Goal: Information Seeking & Learning: Learn about a topic

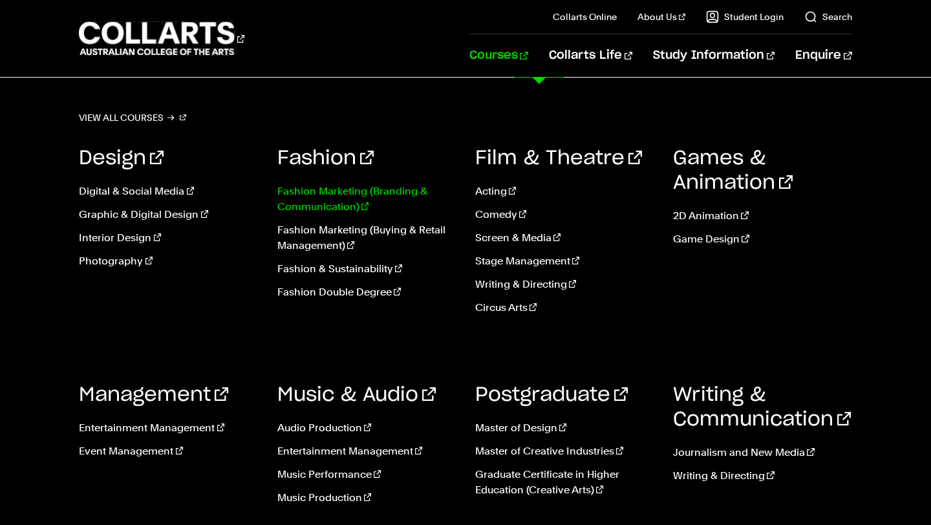
click at [329, 198] on link "Fashion Marketing (Branding & Communication)" at bounding box center [366, 199] width 178 height 31
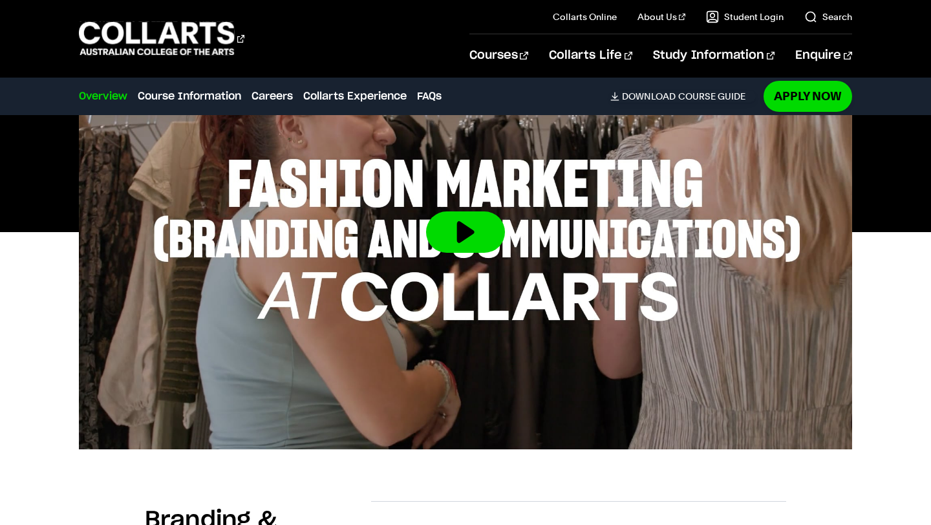
scroll to position [491, 0]
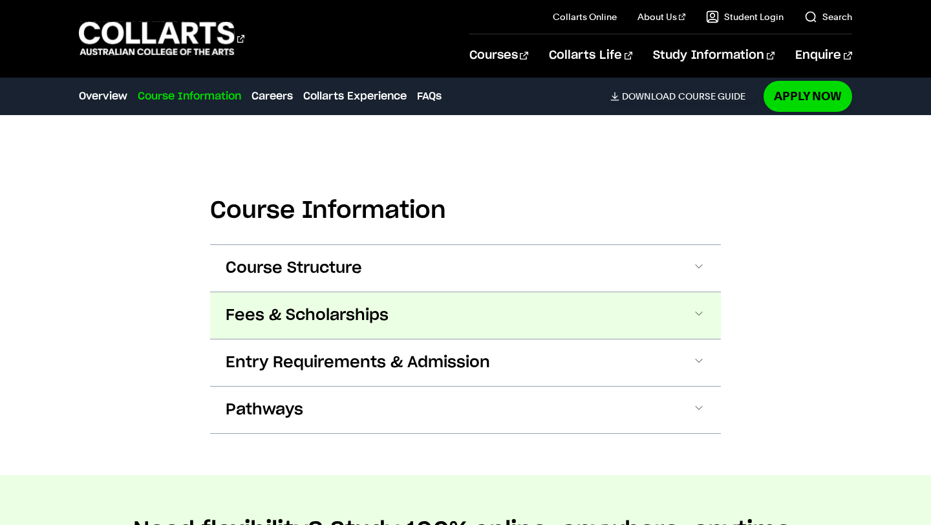
click at [299, 314] on span "Fees & Scholarships" at bounding box center [307, 315] width 163 height 21
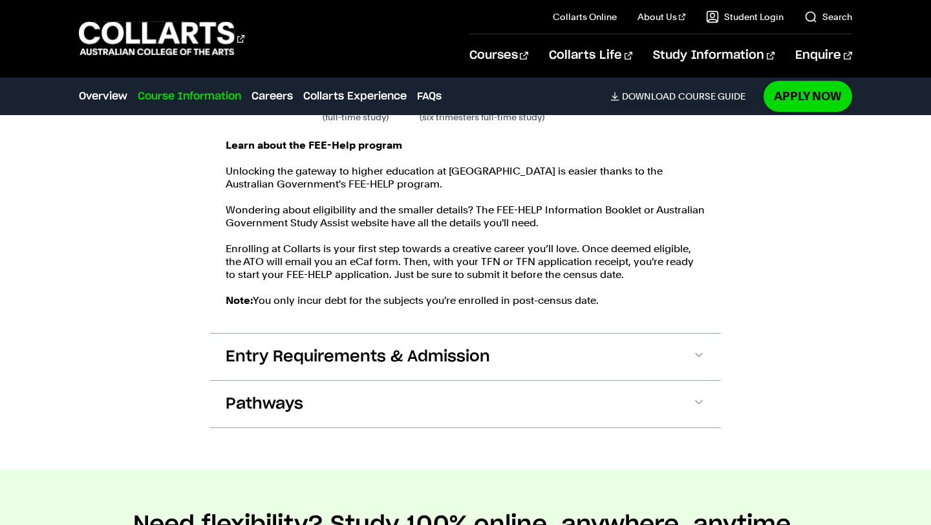
scroll to position [1712, 0]
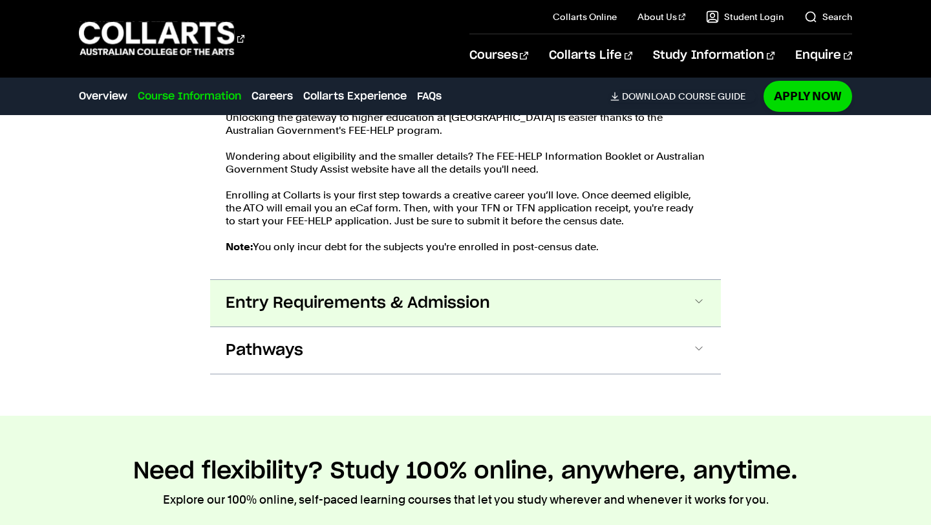
click at [370, 297] on span "Entry Requirements & Admission" at bounding box center [358, 303] width 264 height 21
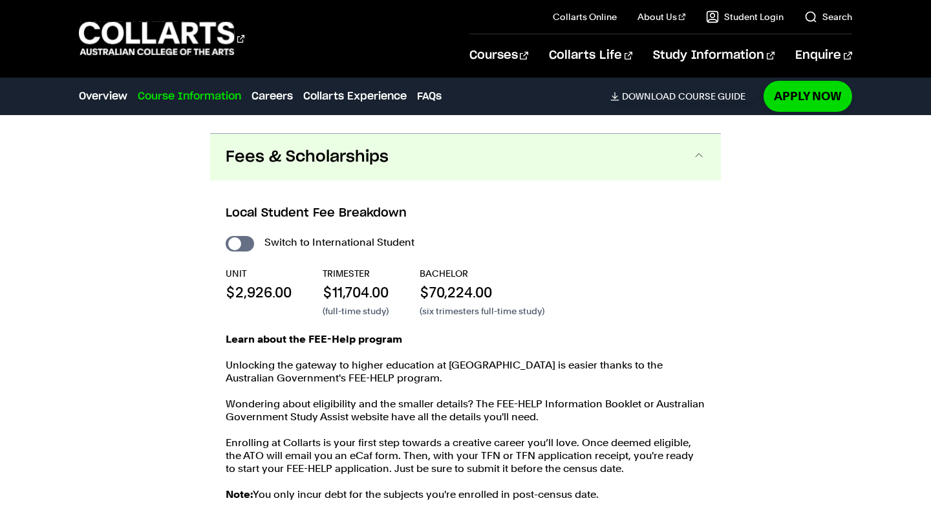
scroll to position [1479, 0]
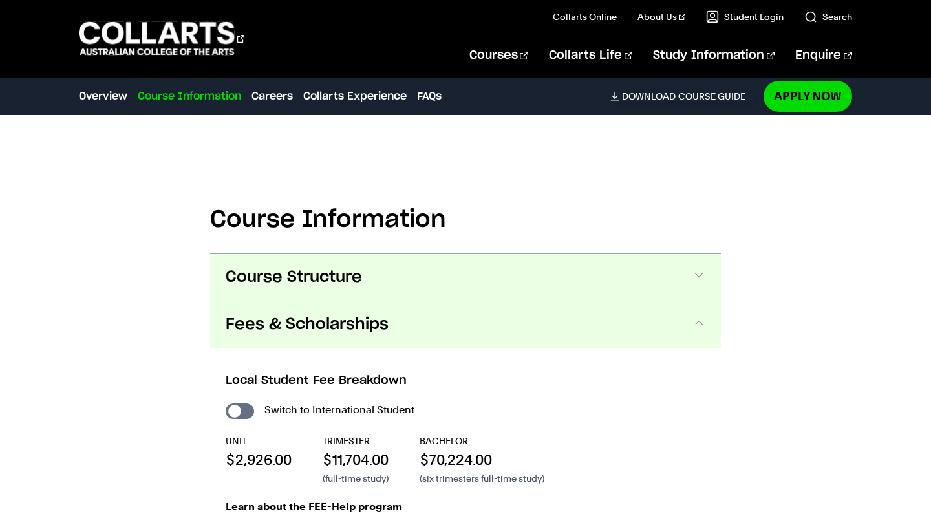
click at [389, 283] on button "Course Structure" at bounding box center [465, 277] width 511 height 47
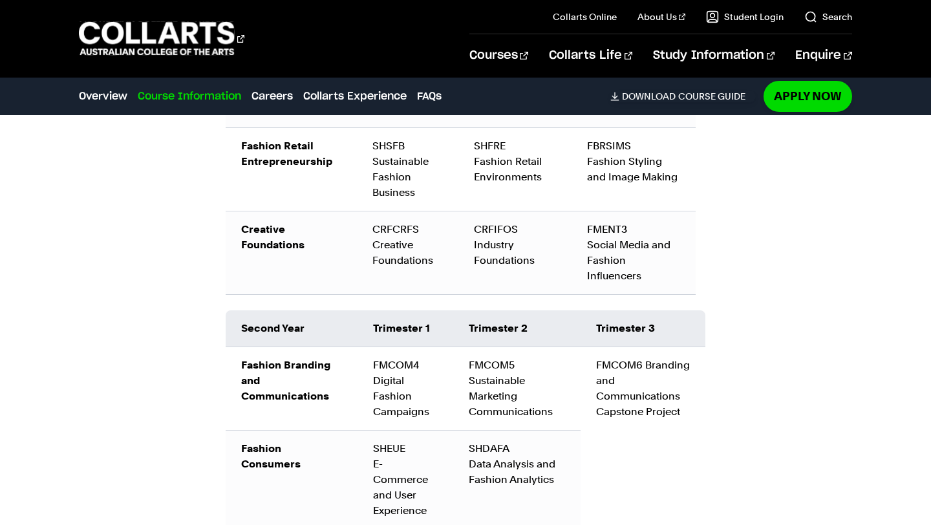
scroll to position [1837, 0]
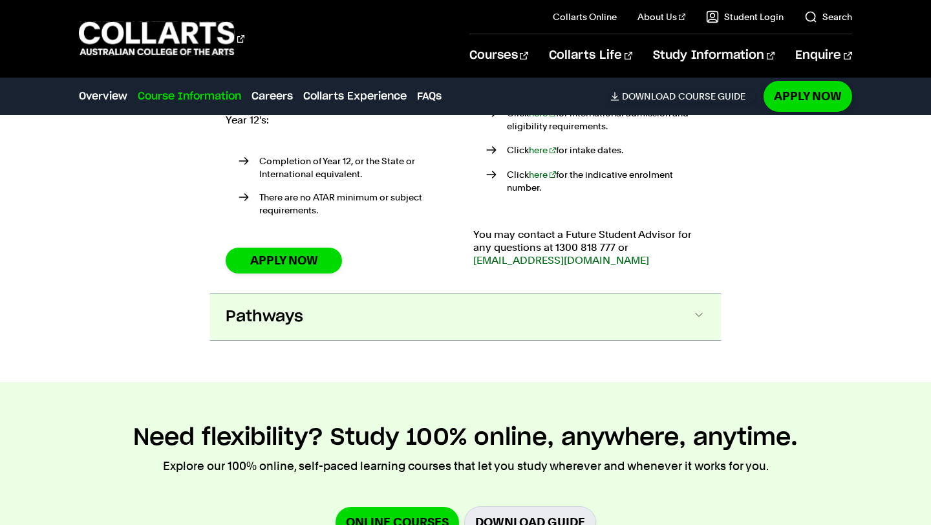
click at [340, 294] on button "Pathways" at bounding box center [465, 317] width 511 height 47
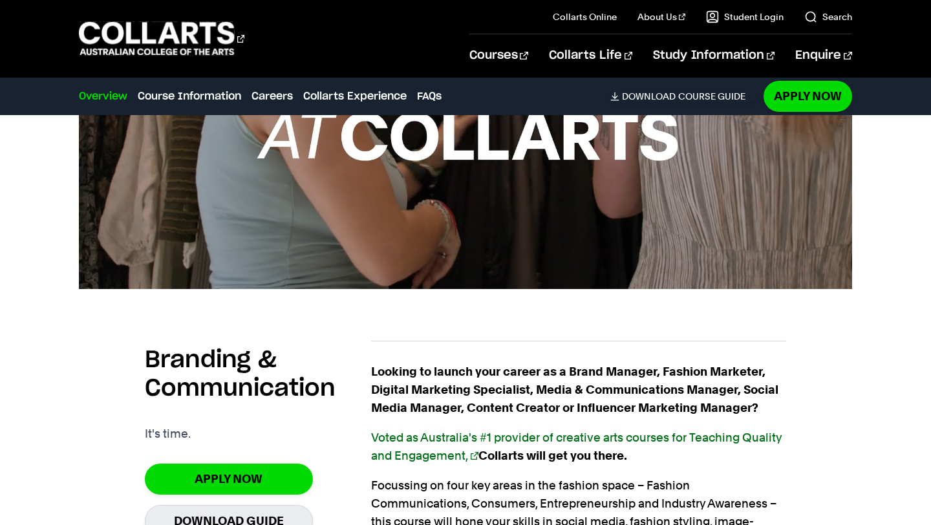
scroll to position [513, 0]
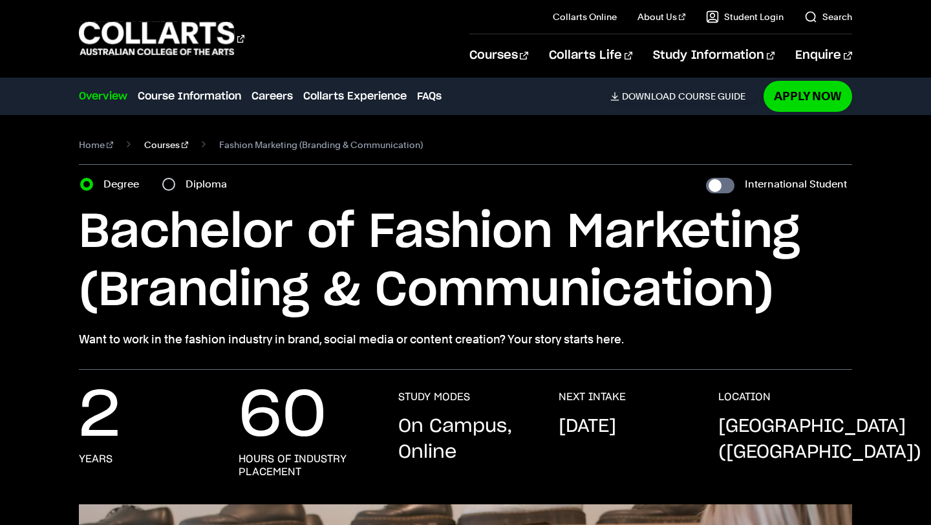
click at [153, 146] on link "Courses" at bounding box center [166, 145] width 44 height 18
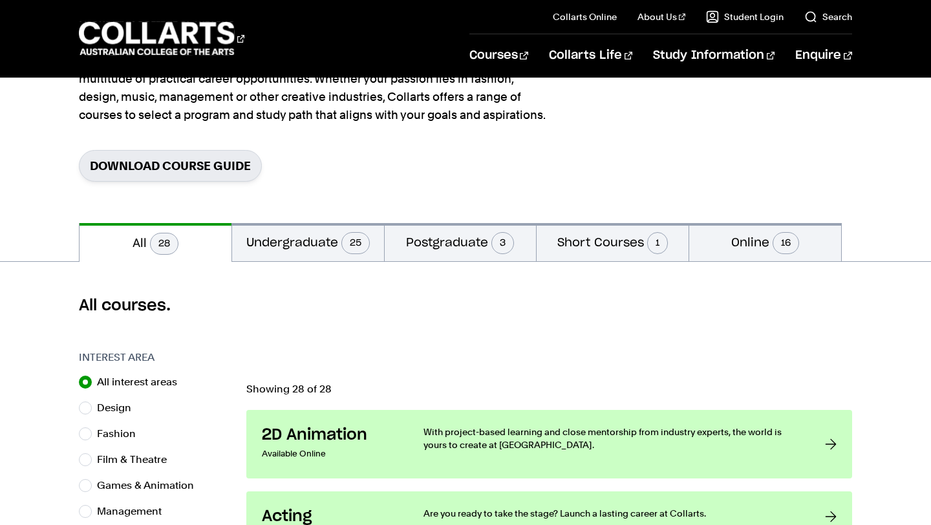
scroll to position [146, 0]
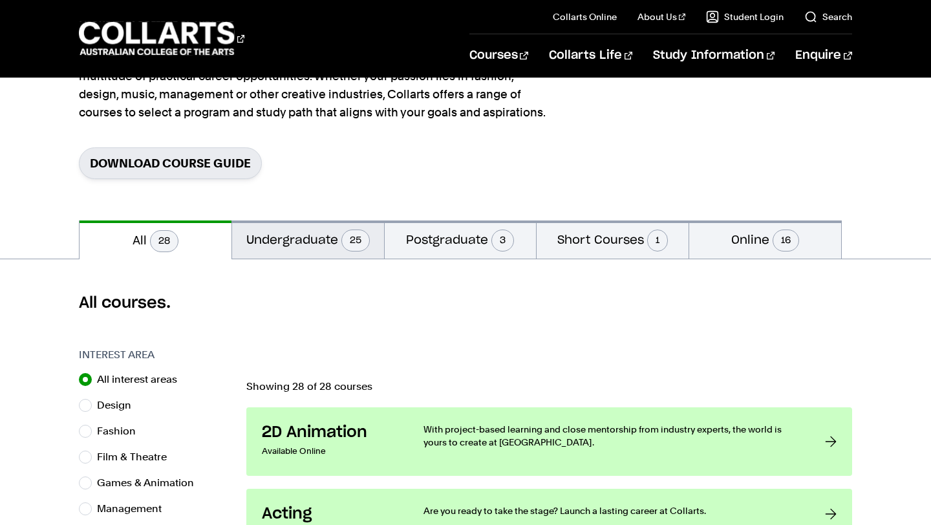
click at [316, 242] on button "Undergraduate 25" at bounding box center [308, 240] width 152 height 38
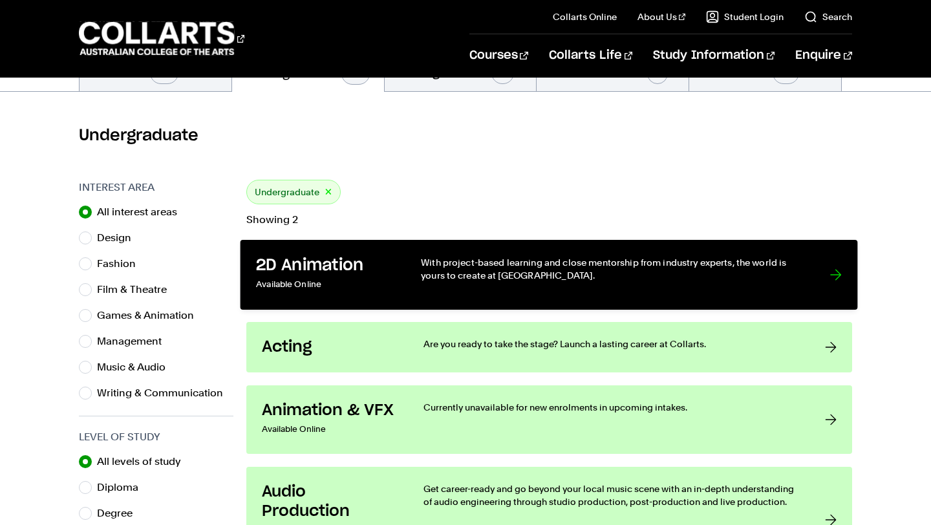
scroll to position [380, 0]
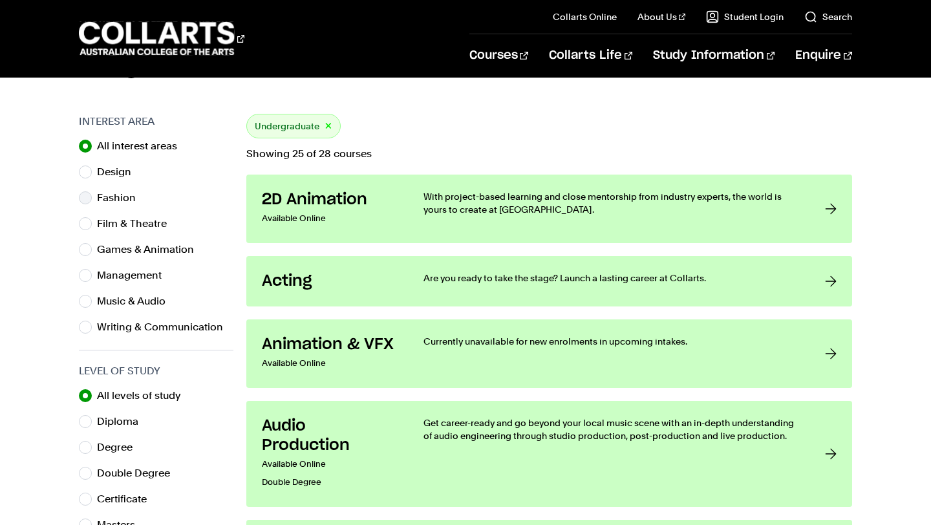
click at [116, 195] on label "Fashion" at bounding box center [121, 198] width 49 height 18
click at [92, 195] on input "Fashion" at bounding box center [85, 197] width 13 height 13
radio input "true"
